Goal: Task Accomplishment & Management: Manage account settings

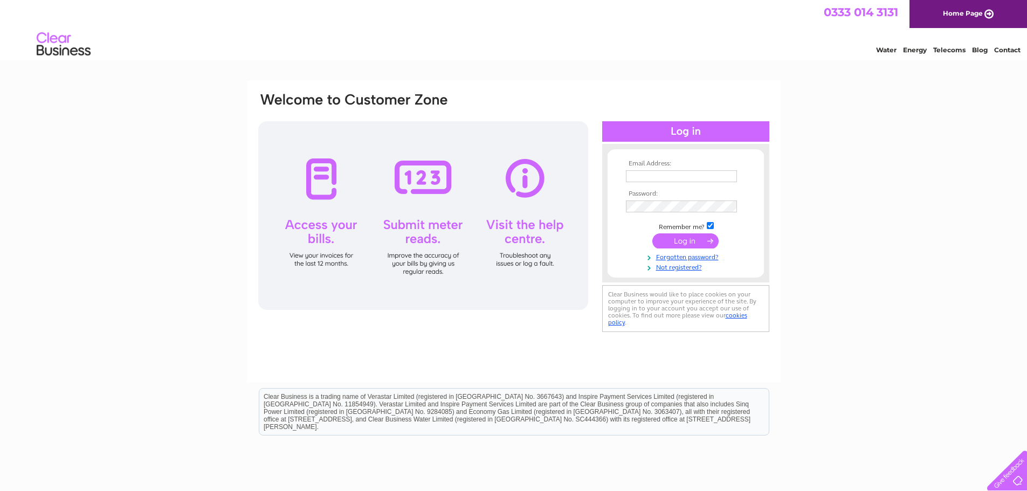
type input "aristonfoodsltd@outlook.com"
click at [676, 243] on input "submit" at bounding box center [685, 240] width 66 height 15
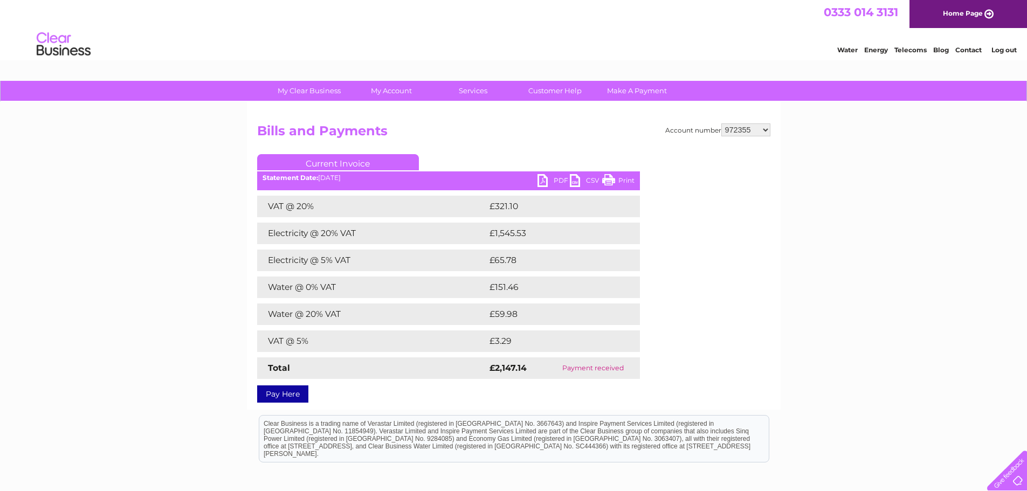
click at [762, 131] on select "972355 30286662" at bounding box center [745, 129] width 49 height 13
select select "30286662"
click at [721, 123] on select "972355 30286662" at bounding box center [745, 129] width 49 height 13
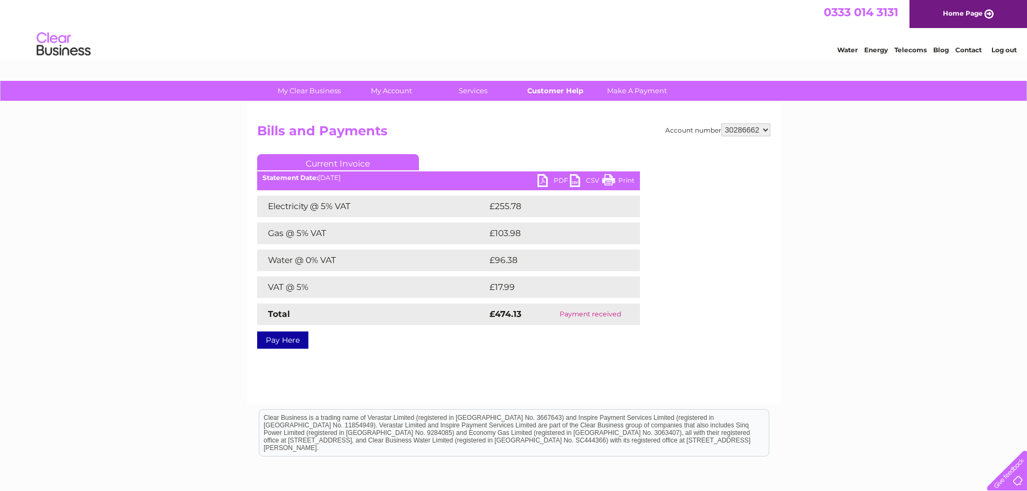
click at [566, 88] on link "Customer Help" at bounding box center [554, 91] width 89 height 20
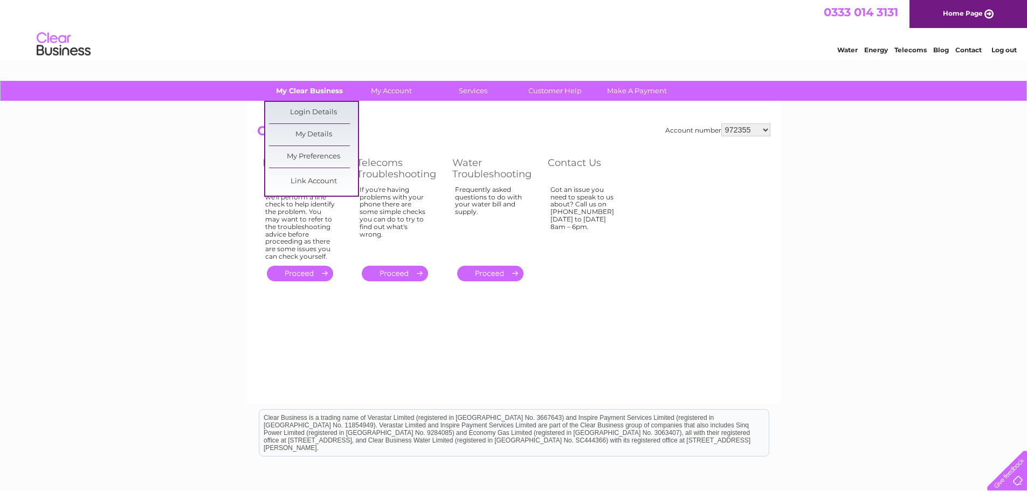
click at [292, 85] on link "My Clear Business" at bounding box center [309, 91] width 89 height 20
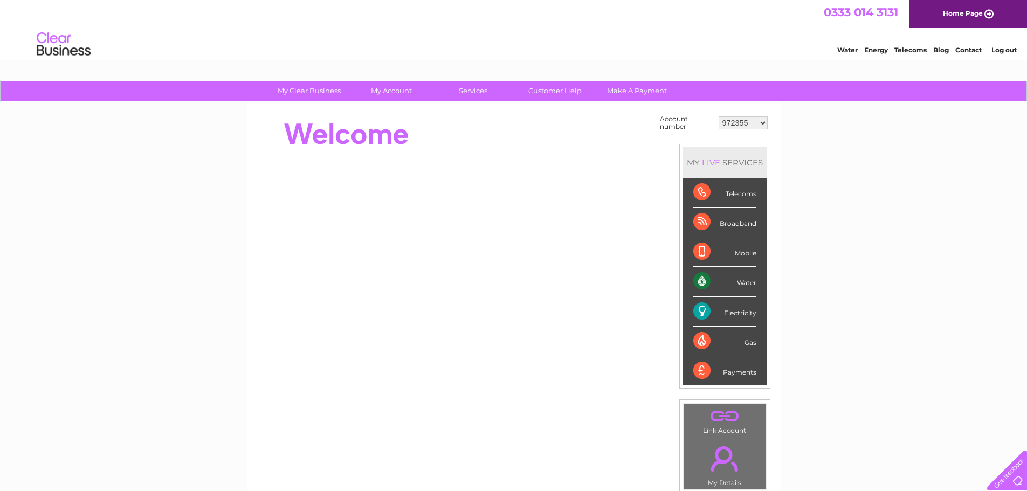
scroll to position [54, 0]
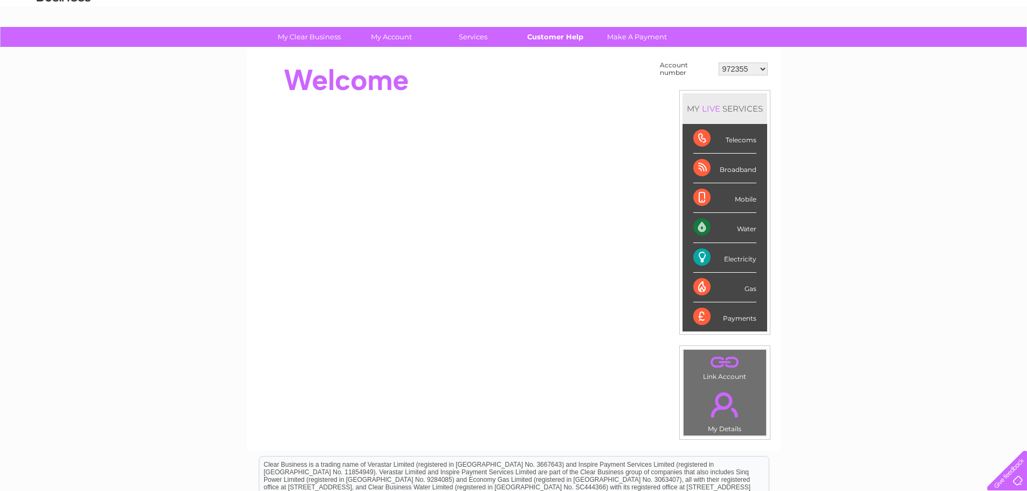
click at [550, 37] on link "Customer Help" at bounding box center [554, 37] width 89 height 20
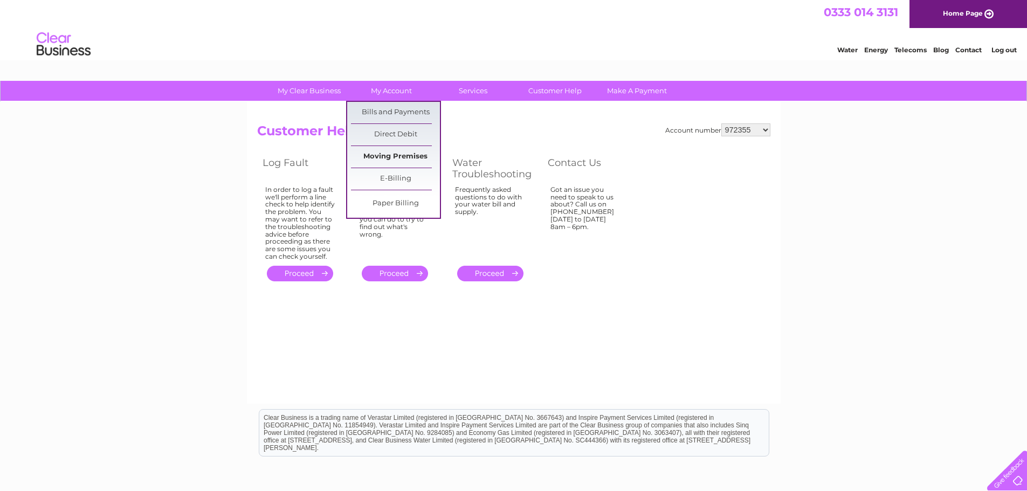
click at [404, 158] on link "Moving Premises" at bounding box center [395, 157] width 89 height 22
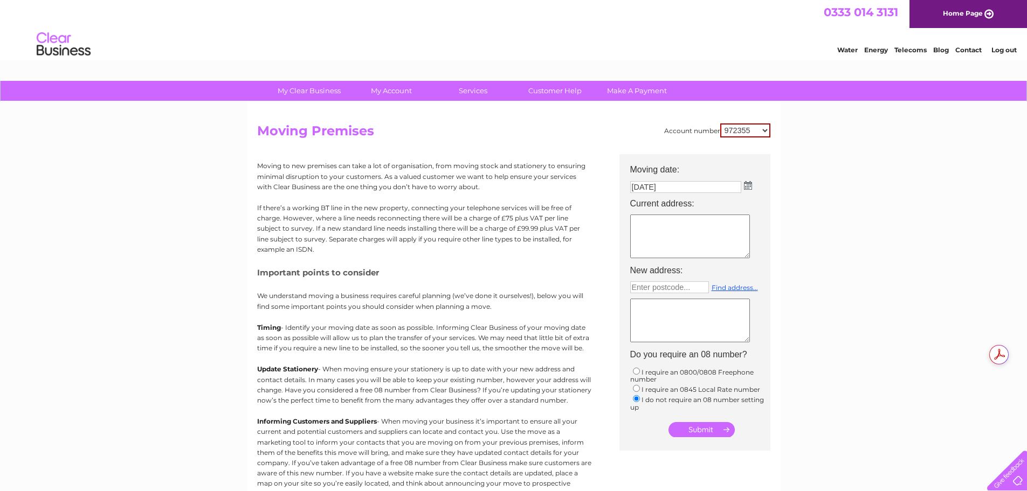
click at [815, 186] on div "My Clear Business Login Details My Details My Preferences Link Account My Accou…" at bounding box center [513, 397] width 1027 height 632
click at [327, 87] on link "My Clear Business" at bounding box center [309, 91] width 89 height 20
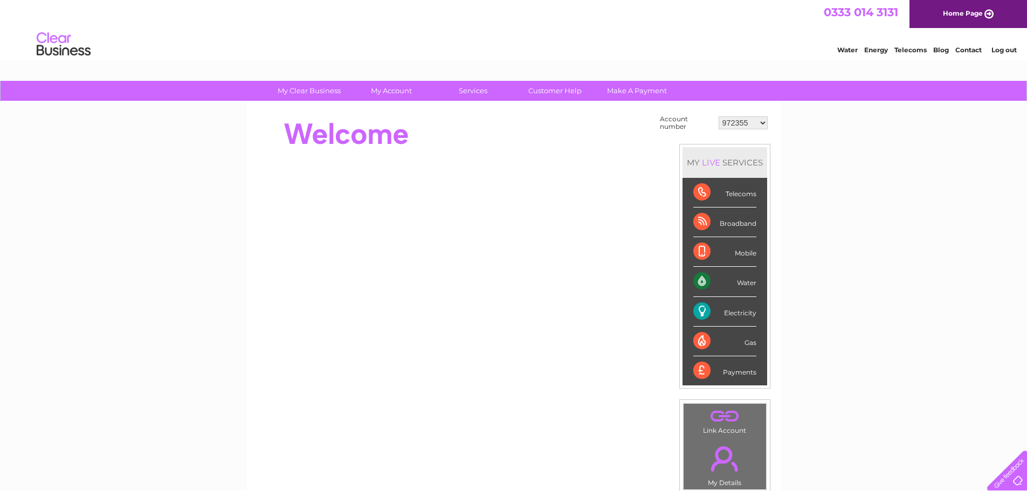
click at [703, 339] on div "Gas" at bounding box center [724, 342] width 63 height 30
click at [759, 126] on select "972355 30286662" at bounding box center [742, 122] width 49 height 13
select select "30286662"
click at [718, 116] on select "972355 30286662" at bounding box center [742, 122] width 49 height 13
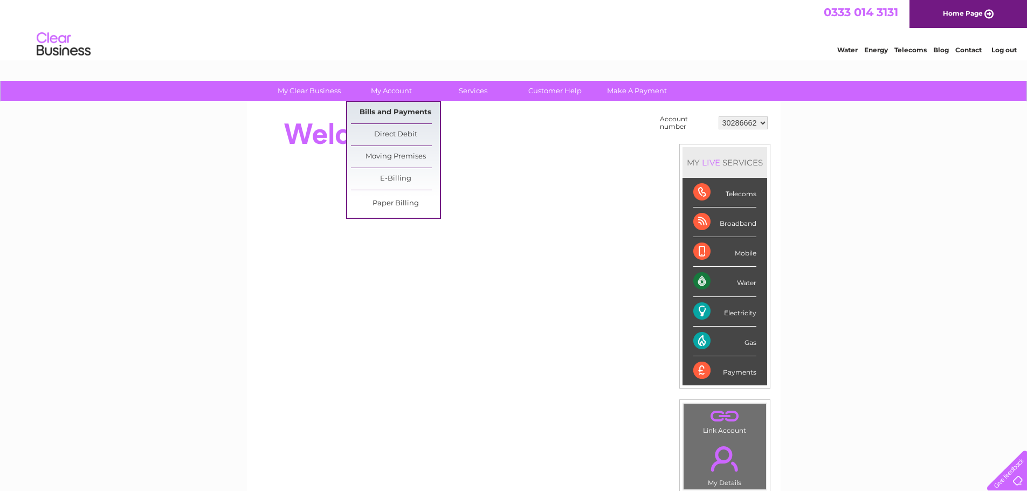
click at [413, 113] on link "Bills and Payments" at bounding box center [395, 113] width 89 height 22
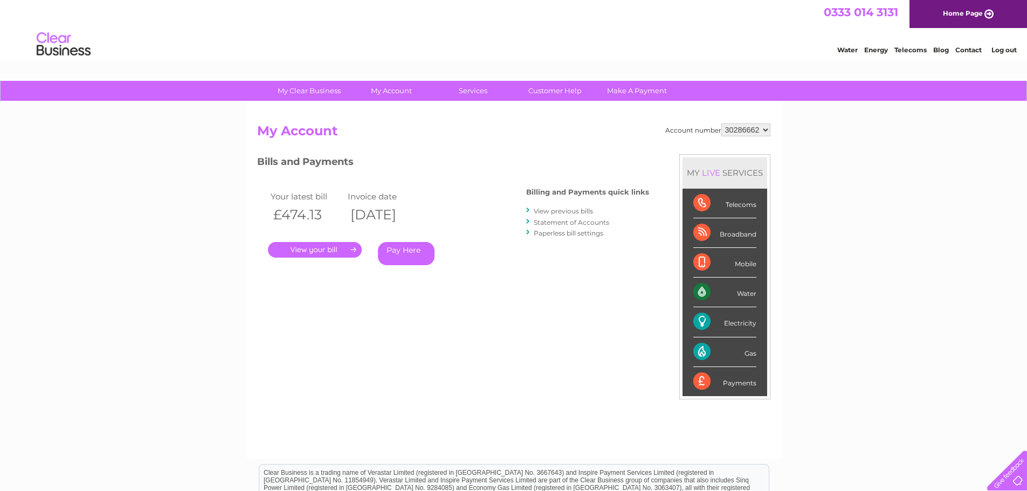
click at [555, 212] on link "View previous bills" at bounding box center [562, 211] width 59 height 8
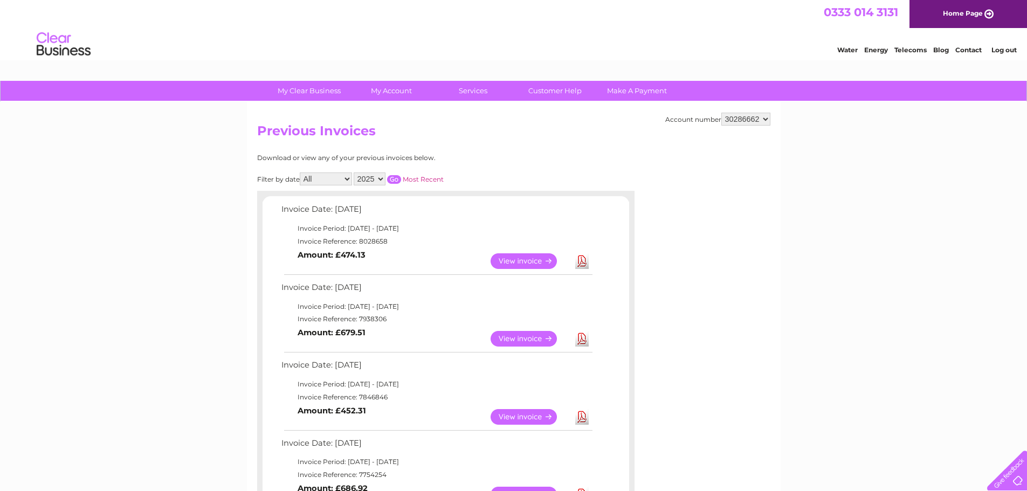
click at [522, 261] on link "View" at bounding box center [529, 261] width 79 height 16
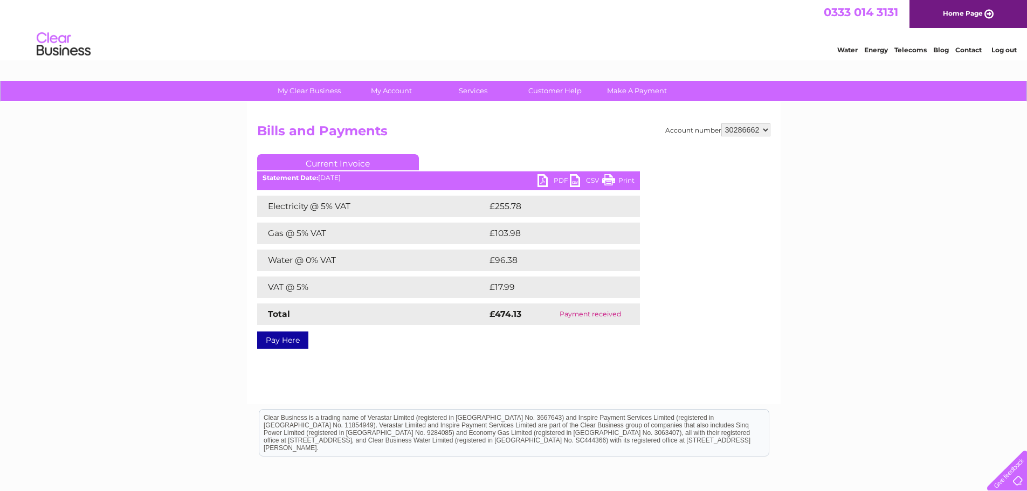
click at [548, 179] on link "PDF" at bounding box center [553, 182] width 32 height 16
